Goal: Information Seeking & Learning: Learn about a topic

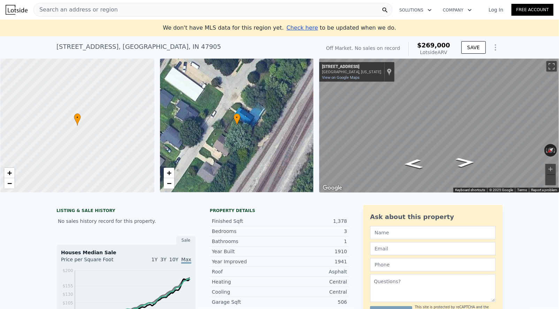
click at [324, 3] on div "Search an address or region" at bounding box center [212, 10] width 359 height 14
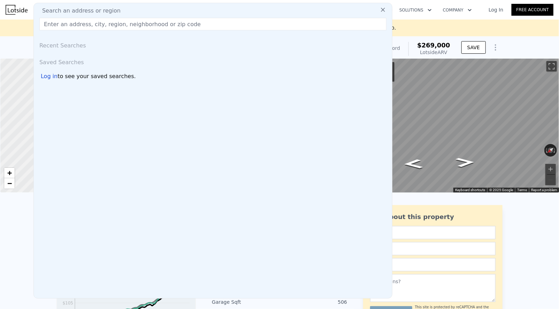
paste input "635 WEST 42 STREET #21J 10036"
type input "635 WEST 42 STREET #21J 10036"
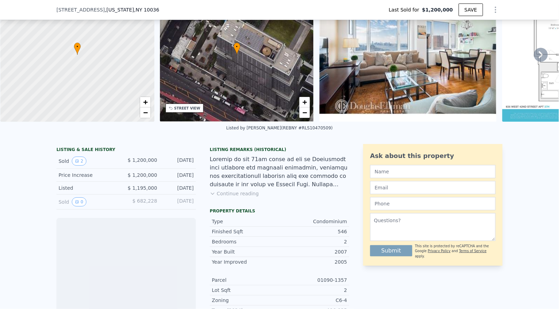
scroll to position [58, 0]
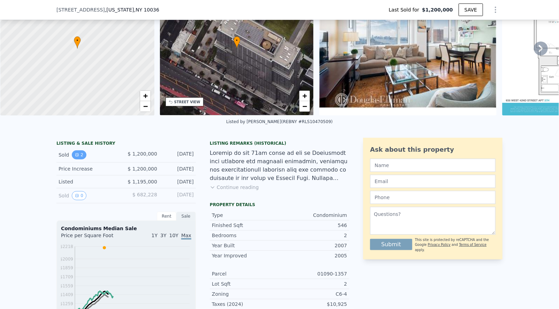
click at [83, 156] on button "2" at bounding box center [79, 154] width 15 height 9
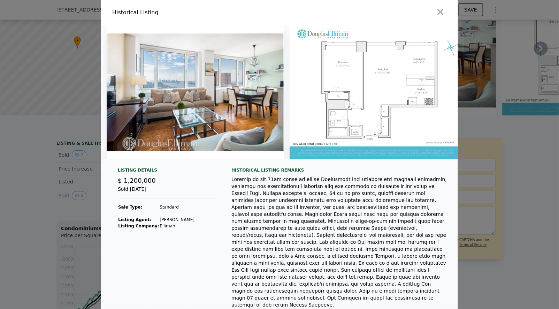
click at [69, 160] on div at bounding box center [279, 154] width 559 height 309
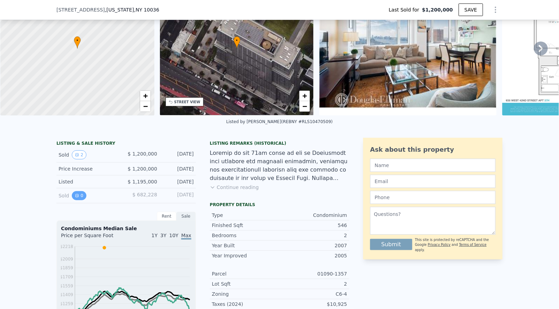
click at [76, 194] on icon "View historical data" at bounding box center [77, 196] width 4 height 4
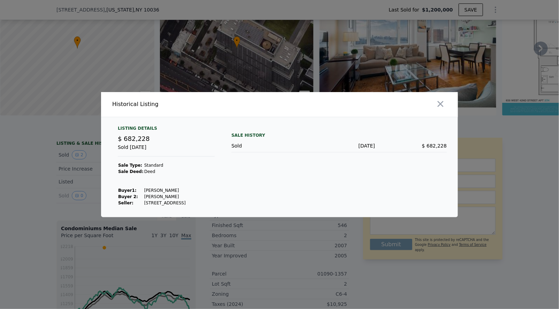
click at [62, 186] on div at bounding box center [279, 154] width 559 height 309
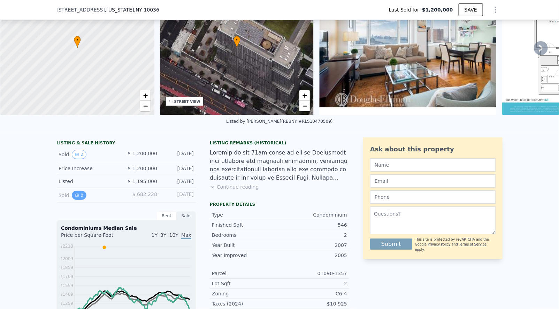
scroll to position [54, 0]
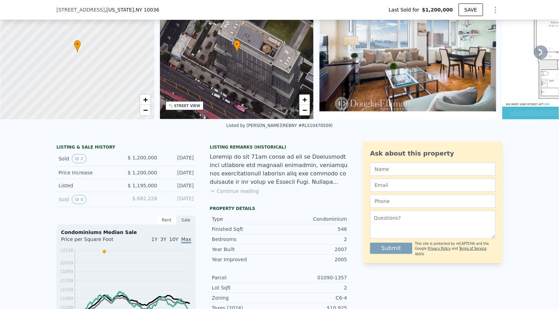
click at [413, 81] on img at bounding box center [407, 52] width 177 height 134
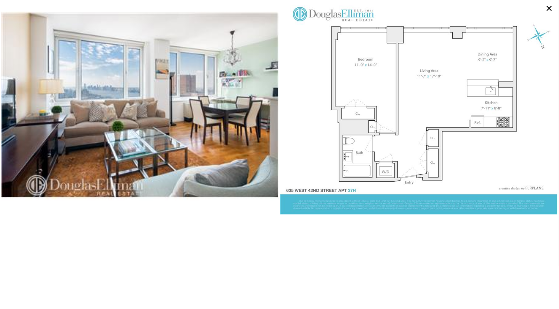
scroll to position [0, 121]
click at [550, 9] on icon at bounding box center [549, 8] width 11 height 11
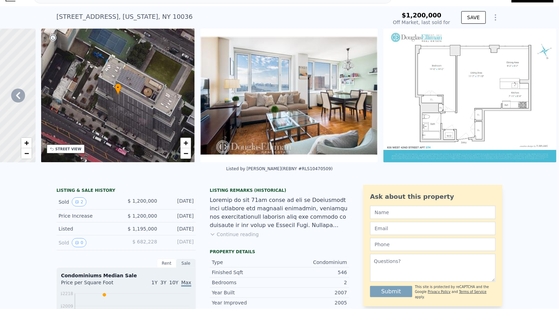
scroll to position [0, 0]
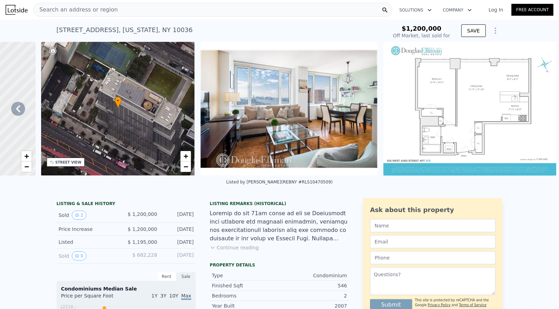
type input "$ 1,085,000"
type input "-$ 250,404"
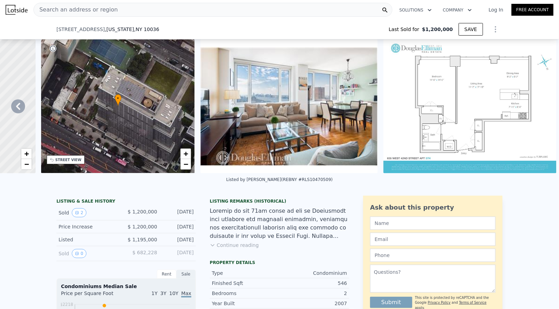
scroll to position [99, 0]
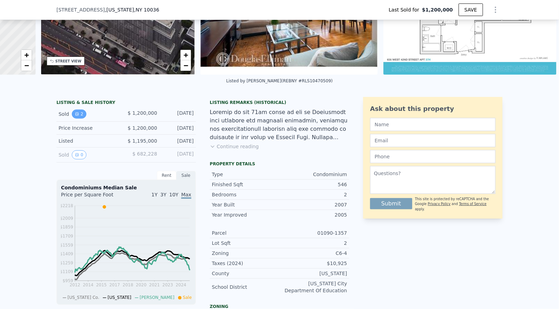
click at [78, 113] on icon "View historical data" at bounding box center [77, 114] width 4 height 4
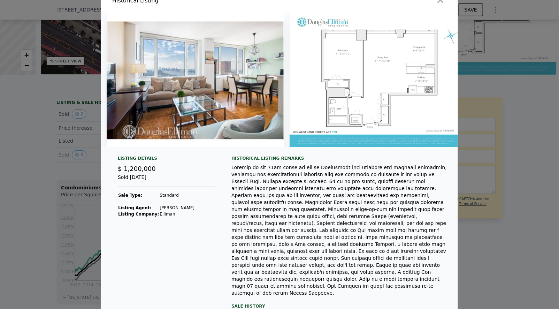
scroll to position [2, 0]
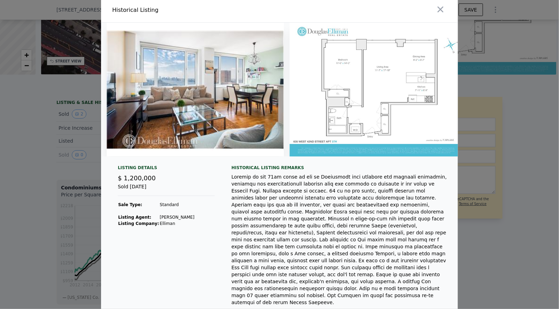
click at [87, 130] on div at bounding box center [279, 154] width 559 height 309
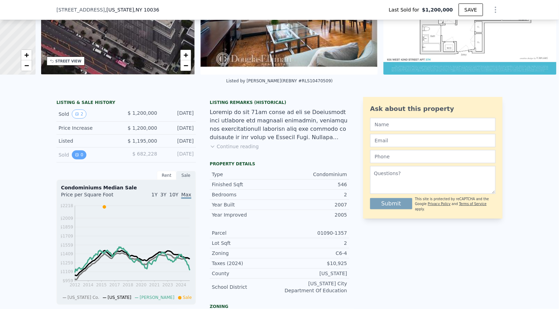
click at [80, 154] on button "0" at bounding box center [79, 154] width 15 height 9
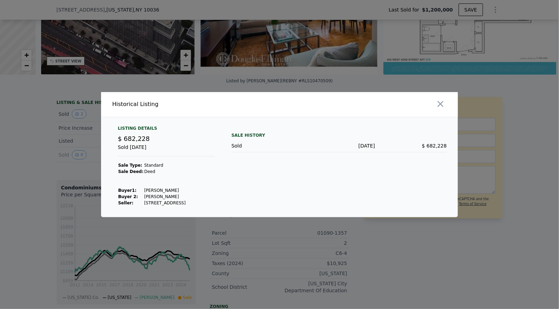
click at [59, 151] on div at bounding box center [279, 154] width 559 height 309
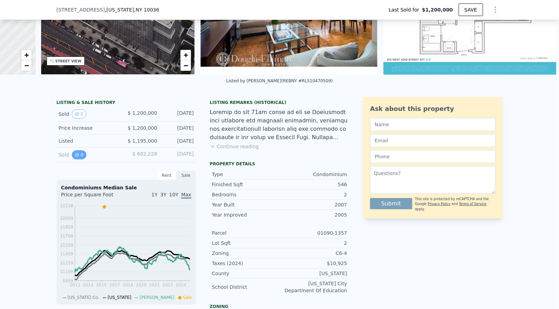
click at [75, 153] on icon "View historical data" at bounding box center [77, 155] width 4 height 4
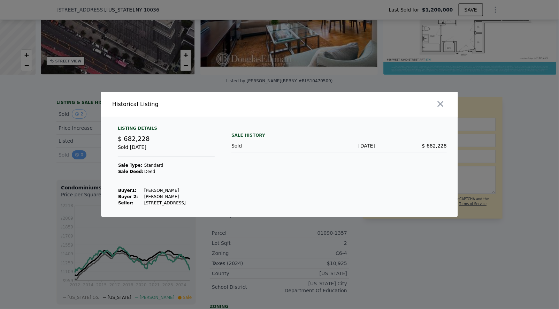
click at [75, 153] on div at bounding box center [279, 154] width 559 height 309
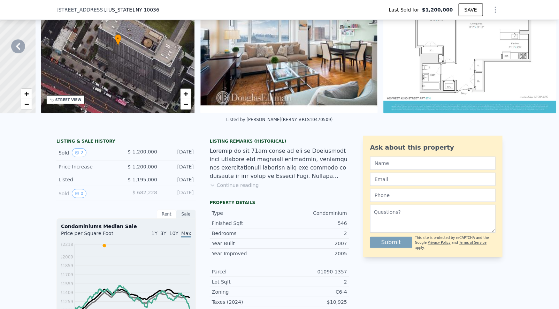
scroll to position [0, 0]
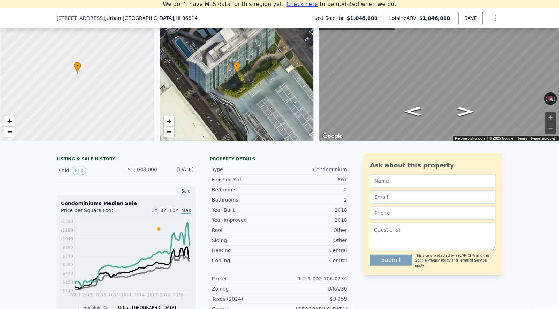
scroll to position [65, 0]
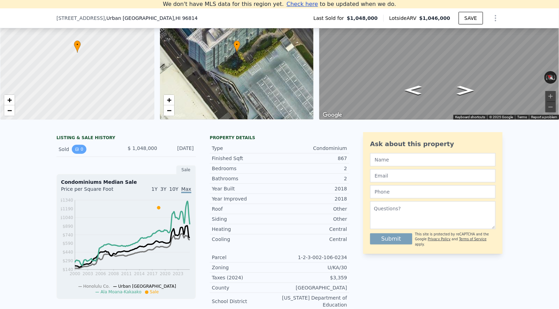
click at [81, 150] on button "0" at bounding box center [79, 149] width 15 height 9
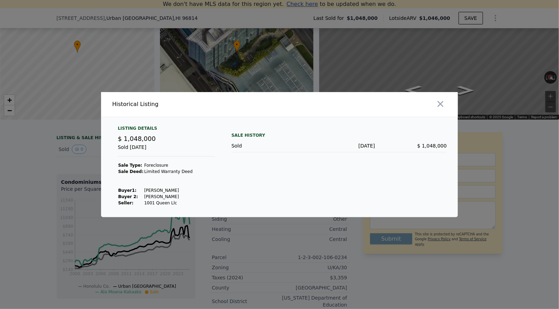
click at [55, 157] on div at bounding box center [279, 154] width 559 height 309
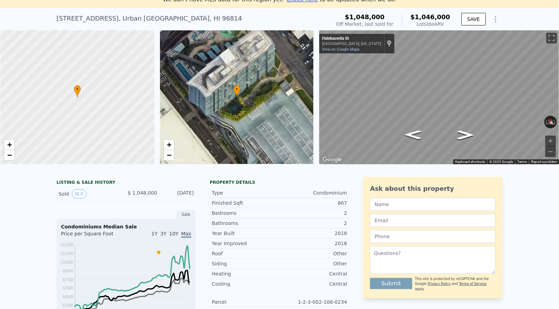
scroll to position [36, 0]
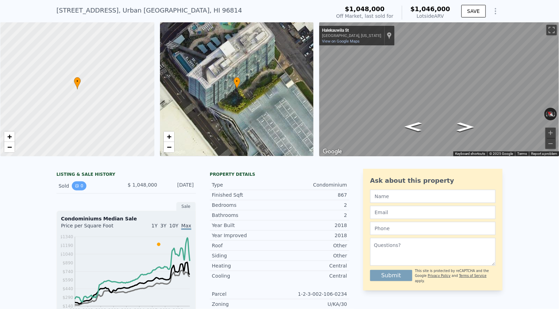
click at [79, 187] on button "0" at bounding box center [79, 185] width 15 height 9
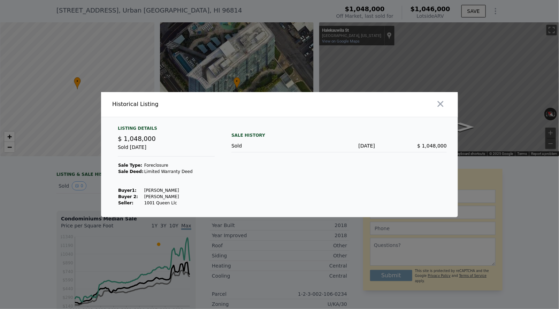
click at [448, 112] on div at bounding box center [370, 104] width 176 height 25
click at [444, 106] on icon "button" at bounding box center [441, 104] width 10 height 10
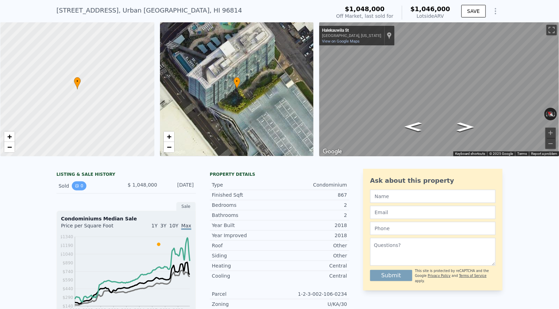
click at [74, 184] on button "0" at bounding box center [79, 185] width 15 height 9
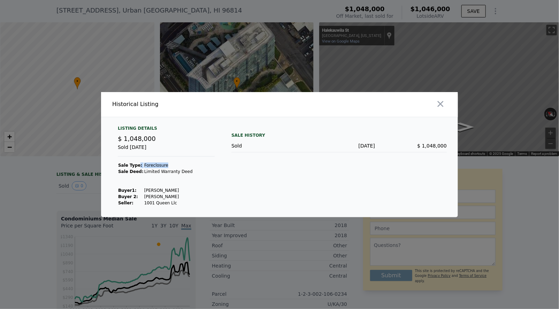
drag, startPoint x: 168, startPoint y: 163, endPoint x: 138, endPoint y: 165, distance: 30.4
click at [138, 165] on tr "Sale Type: Foreclosure" at bounding box center [155, 165] width 75 height 6
click at [145, 164] on td "Foreclosure" at bounding box center [168, 165] width 49 height 6
drag, startPoint x: 173, startPoint y: 196, endPoint x: 140, endPoint y: 196, distance: 32.8
click at [140, 196] on tr "Buyer 2: Hiraoka Hitomi" at bounding box center [155, 197] width 75 height 6
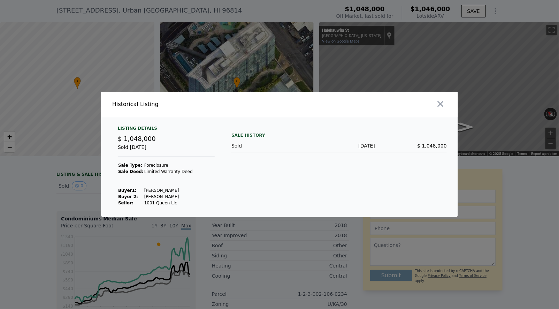
click at [153, 198] on td "[PERSON_NAME]" at bounding box center [168, 197] width 49 height 6
click at [169, 199] on td "[PERSON_NAME]" at bounding box center [168, 197] width 49 height 6
click at [171, 202] on td "1001 Queen Llc" at bounding box center [168, 203] width 49 height 6
click at [441, 100] on icon "button" at bounding box center [441, 104] width 10 height 10
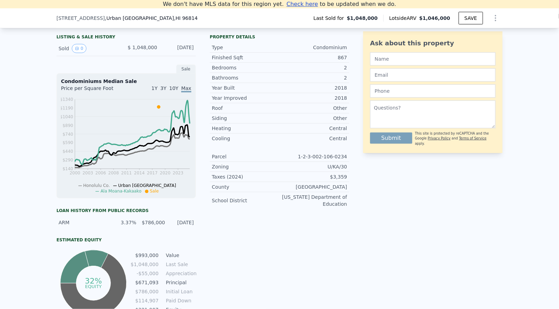
scroll to position [164, 0]
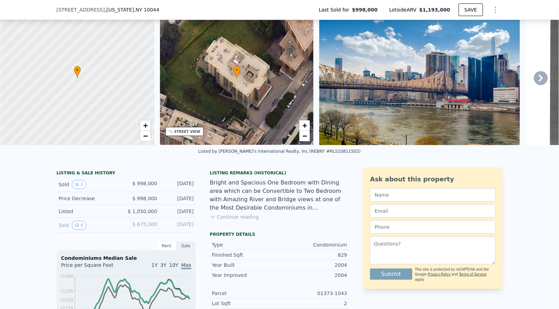
scroll to position [32, 0]
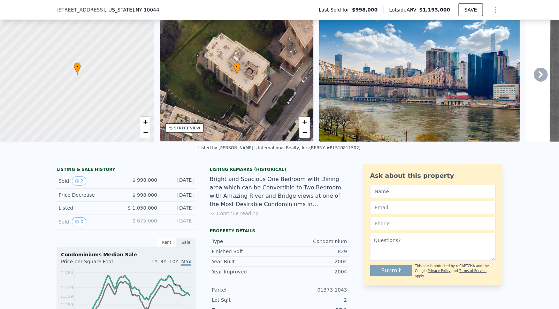
click at [78, 186] on div "Sold 2 $ 998,000 [DATE]" at bounding box center [125, 181] width 139 height 15
click at [80, 180] on button "2" at bounding box center [79, 180] width 15 height 9
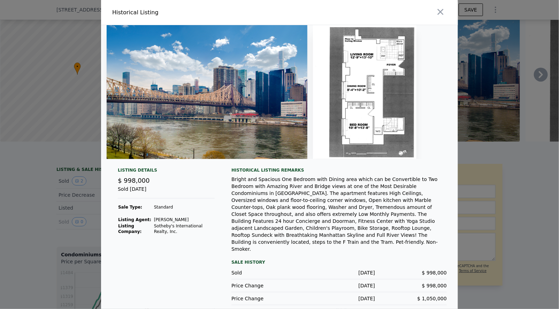
click at [47, 198] on div at bounding box center [279, 154] width 559 height 309
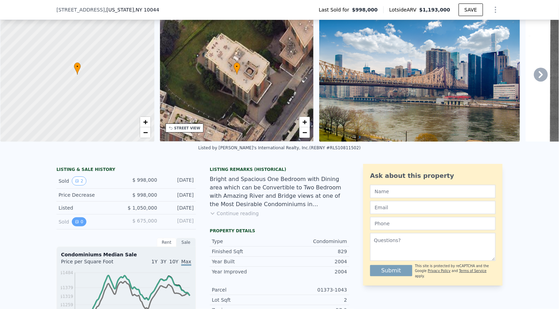
click at [80, 221] on button "0" at bounding box center [79, 221] width 15 height 9
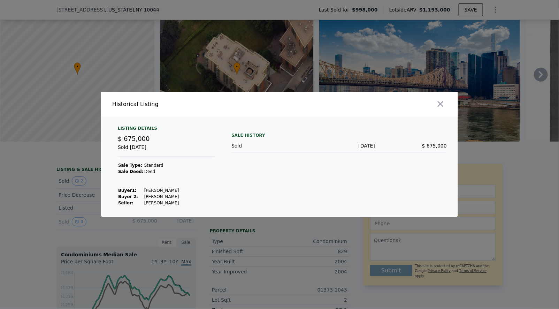
click at [61, 213] on div at bounding box center [279, 154] width 559 height 309
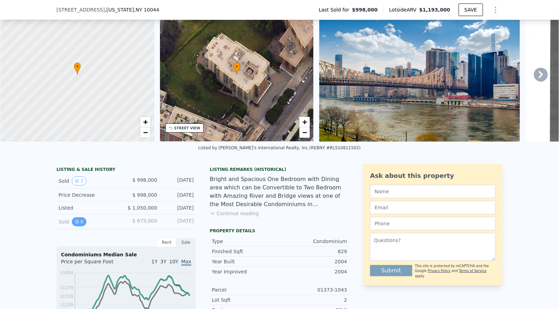
click at [82, 221] on button "0" at bounding box center [79, 221] width 15 height 9
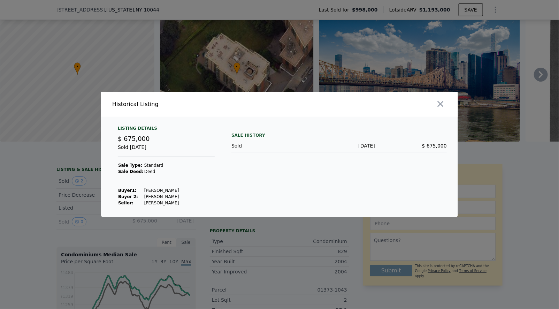
click at [38, 221] on div at bounding box center [279, 154] width 559 height 309
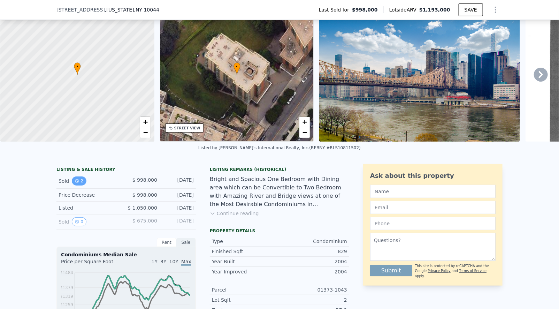
click at [81, 182] on button "2" at bounding box center [79, 180] width 15 height 9
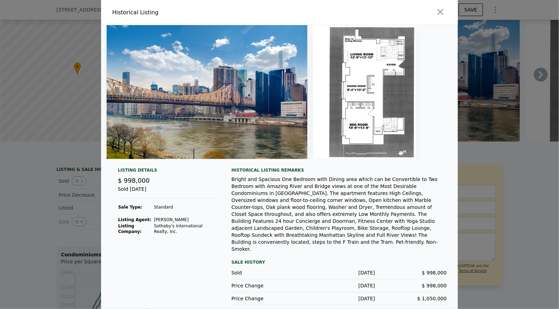
drag, startPoint x: 199, startPoint y: 225, endPoint x: 155, endPoint y: 222, distance: 44.4
click at [155, 222] on td "[PERSON_NAME]" at bounding box center [184, 220] width 61 height 6
click at [70, 228] on div at bounding box center [279, 154] width 559 height 309
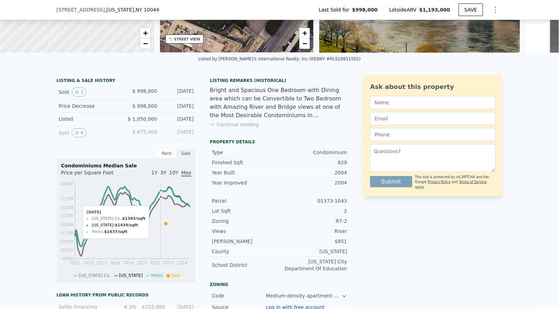
scroll to position [120, 0]
click at [81, 134] on button "0" at bounding box center [79, 133] width 15 height 9
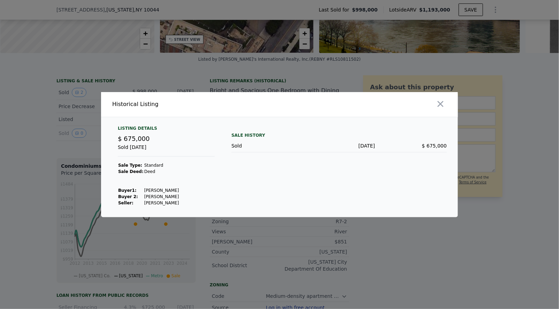
click at [91, 151] on div at bounding box center [279, 154] width 559 height 309
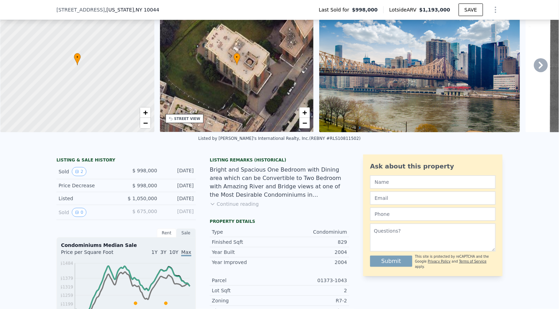
scroll to position [0, 0]
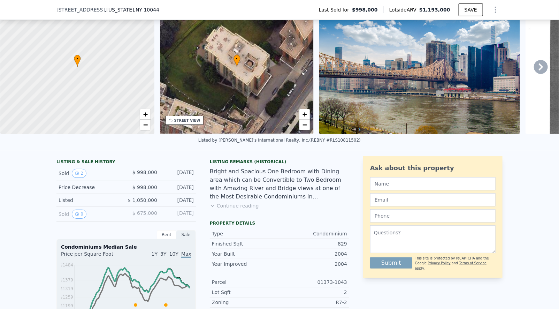
click at [192, 93] on div "• + −" at bounding box center [237, 67] width 154 height 134
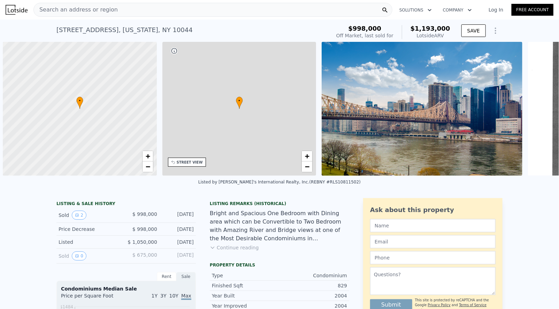
scroll to position [0, 2]
